Goal: Find contact information: Find contact information

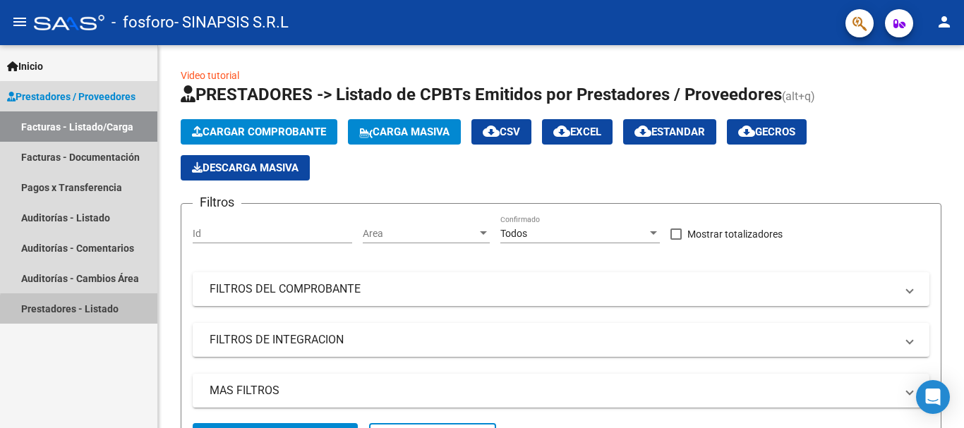
click at [107, 313] on link "Prestadores - Listado" at bounding box center [78, 309] width 157 height 30
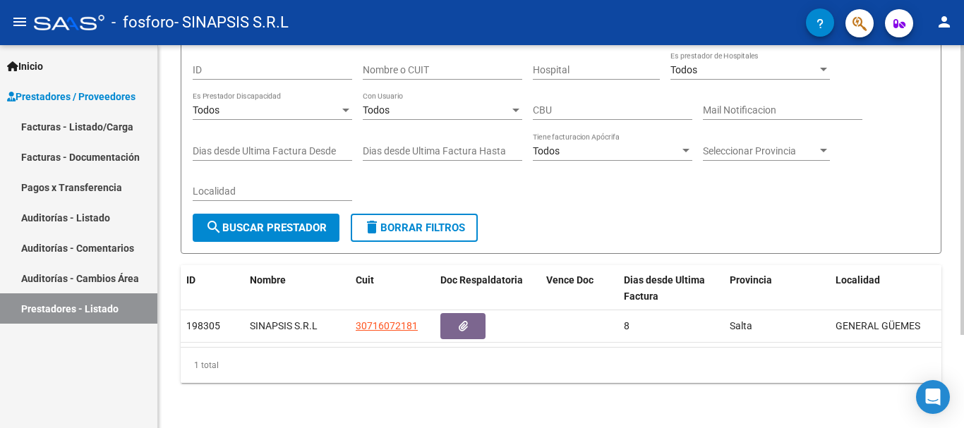
scroll to position [124, 0]
click at [963, 236] on div at bounding box center [962, 283] width 4 height 290
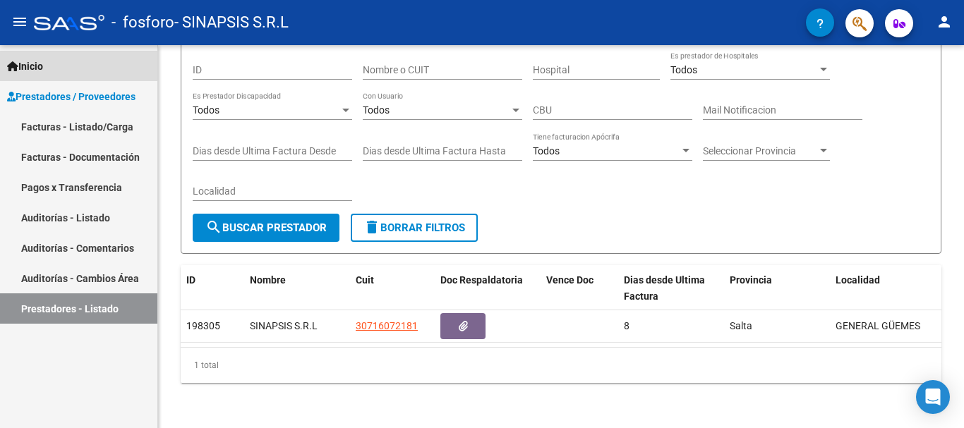
click at [30, 64] on span "Inicio" at bounding box center [25, 67] width 36 height 16
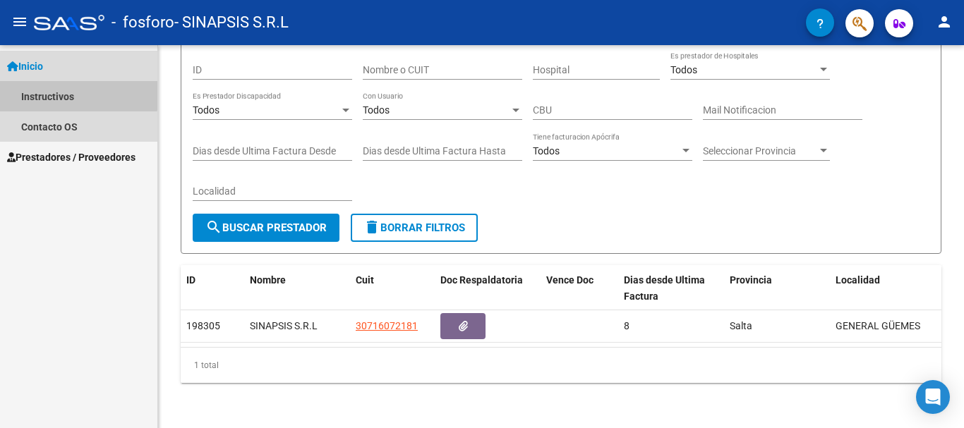
click at [44, 92] on link "Instructivos" at bounding box center [78, 96] width 157 height 30
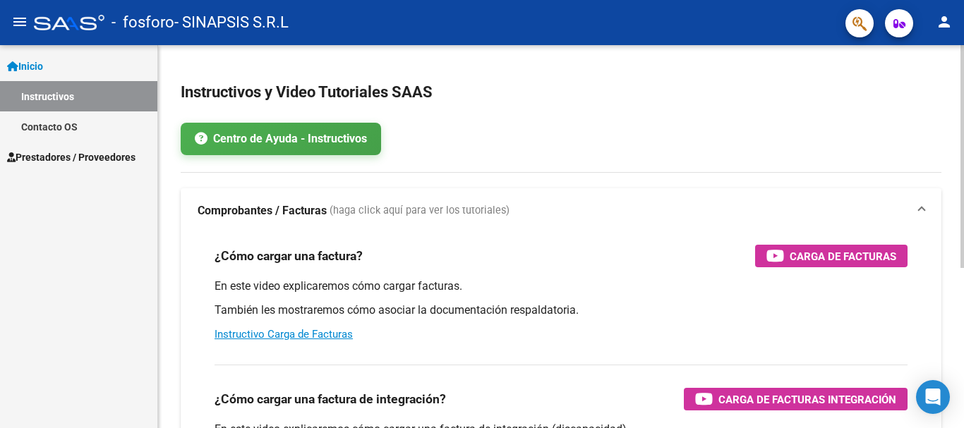
click at [963, 133] on div at bounding box center [962, 236] width 4 height 383
click at [963, 78] on div at bounding box center [962, 156] width 4 height 223
click at [944, 22] on mat-icon "person" at bounding box center [944, 21] width 17 height 17
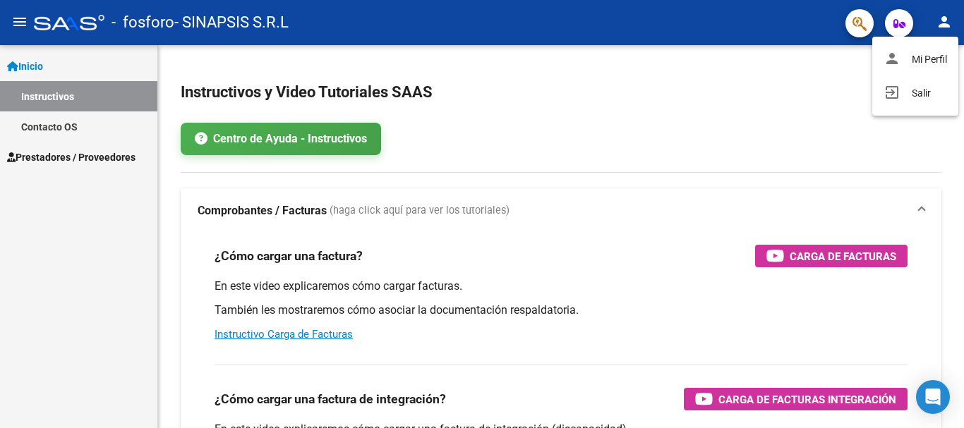
click at [944, 22] on div at bounding box center [482, 214] width 964 height 428
click at [894, 26] on icon "button" at bounding box center [899, 23] width 12 height 11
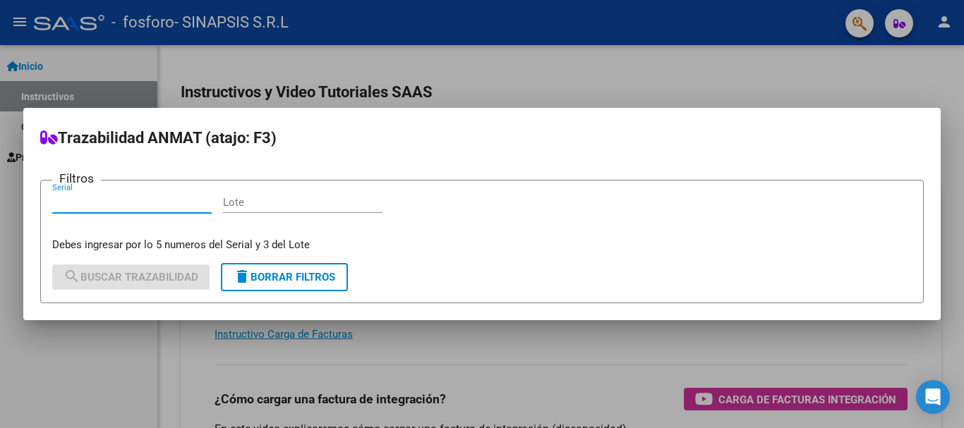
click at [777, 66] on div at bounding box center [482, 214] width 964 height 428
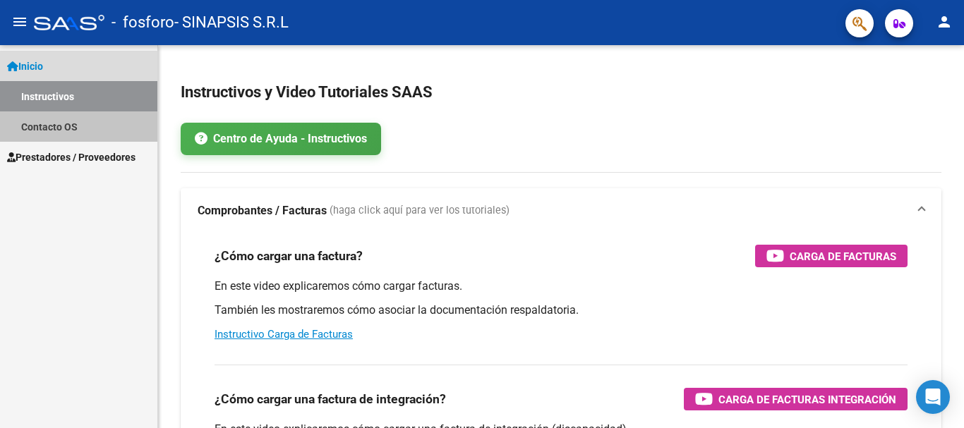
click at [56, 132] on link "Contacto OS" at bounding box center [78, 127] width 157 height 30
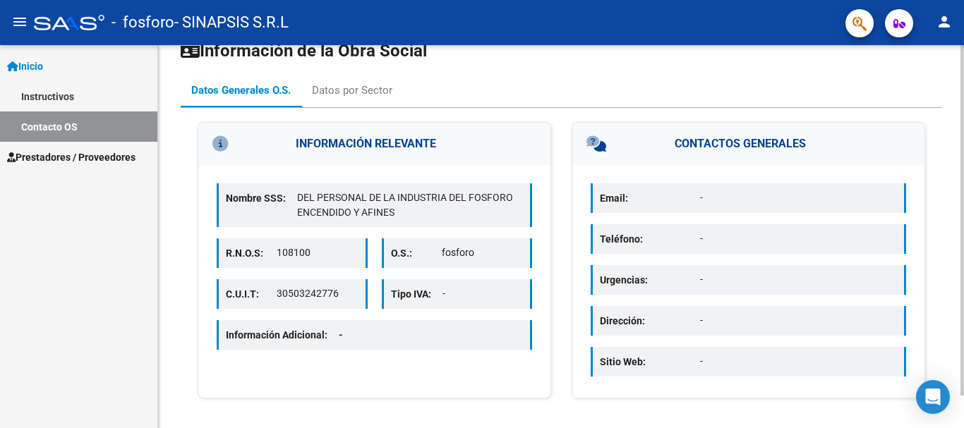
scroll to position [35, 0]
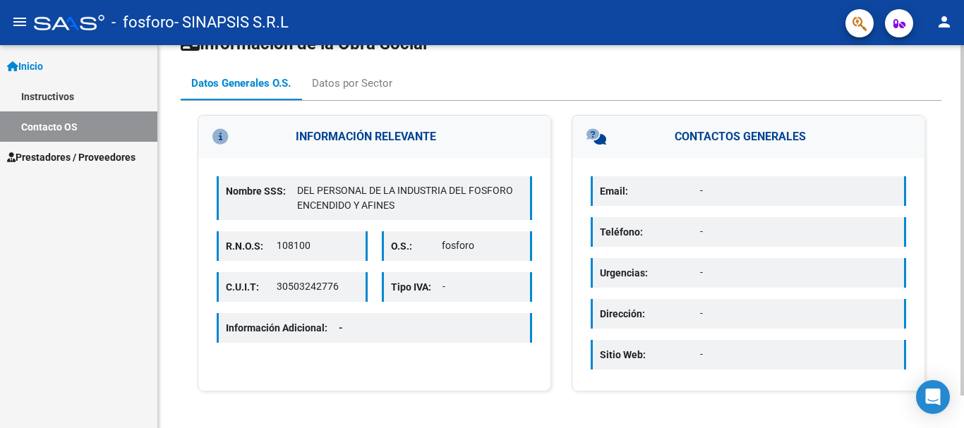
click at [963, 224] on div at bounding box center [962, 253] width 4 height 351
click at [693, 196] on p "Email:" at bounding box center [650, 191] width 100 height 16
click at [713, 185] on p "-" at bounding box center [798, 190] width 197 height 15
click at [727, 142] on h3 "CONTACTOS GENERALES" at bounding box center [748, 137] width 352 height 42
click at [963, 151] on div at bounding box center [962, 253] width 4 height 351
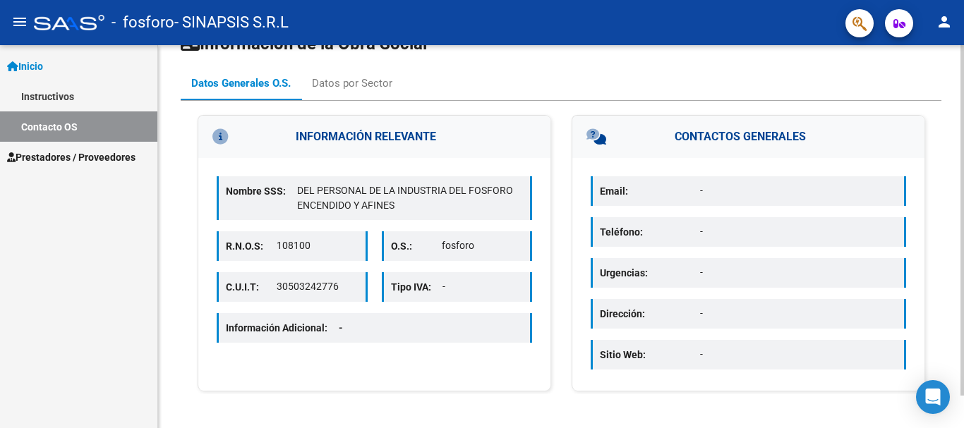
click at [723, 193] on p "-" at bounding box center [798, 190] width 197 height 15
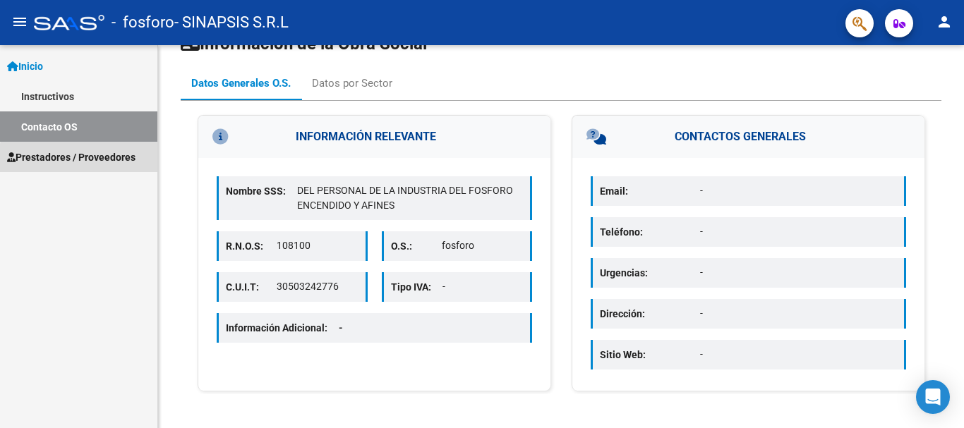
click at [109, 161] on span "Prestadores / Proveedores" at bounding box center [71, 158] width 128 height 16
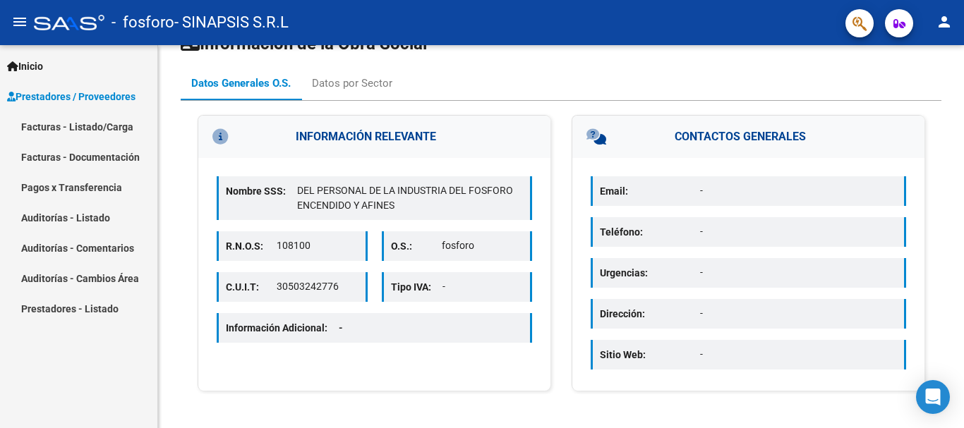
click at [14, 24] on mat-icon "menu" at bounding box center [19, 21] width 17 height 17
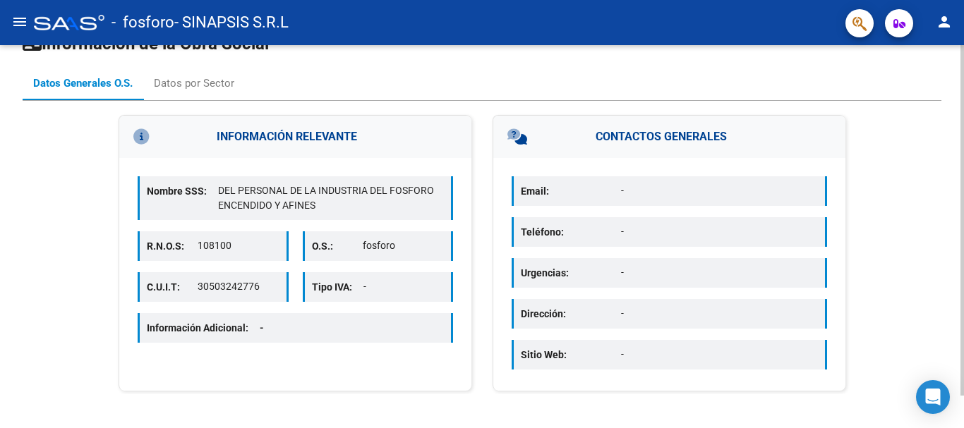
click at [556, 195] on p "Email:" at bounding box center [571, 191] width 100 height 16
